Goal: Task Accomplishment & Management: Manage account settings

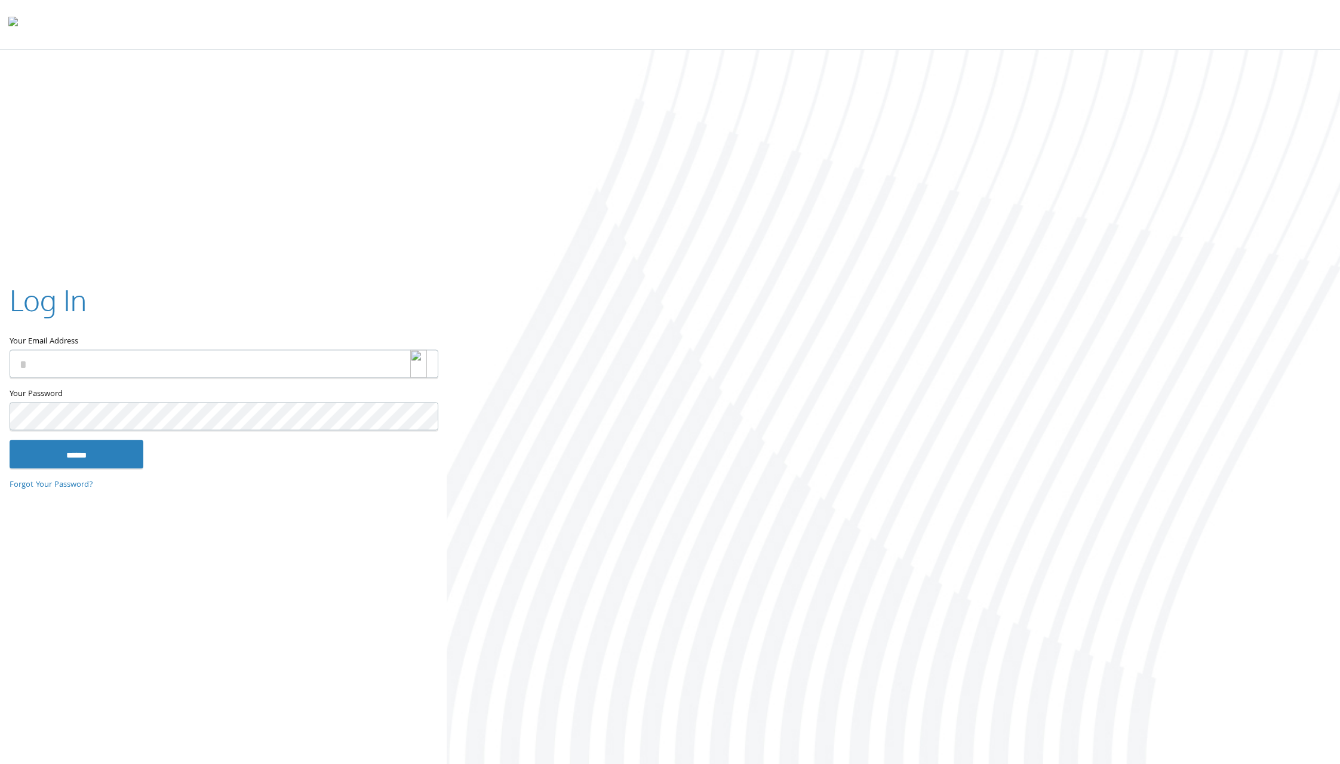
click at [422, 364] on img at bounding box center [418, 363] width 17 height 28
type input "**********"
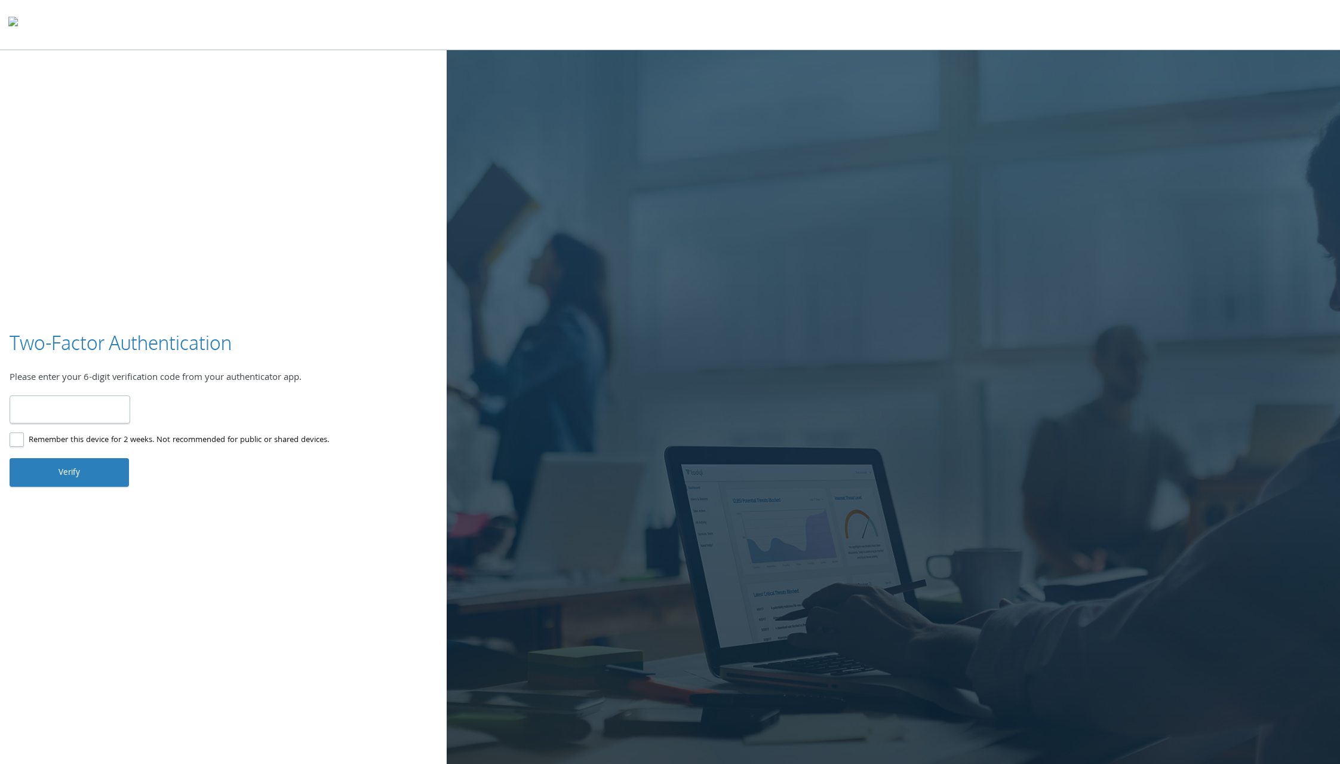
type input "******"
click at [73, 467] on button "Verify" at bounding box center [69, 472] width 119 height 29
